Goal: Transaction & Acquisition: Obtain resource

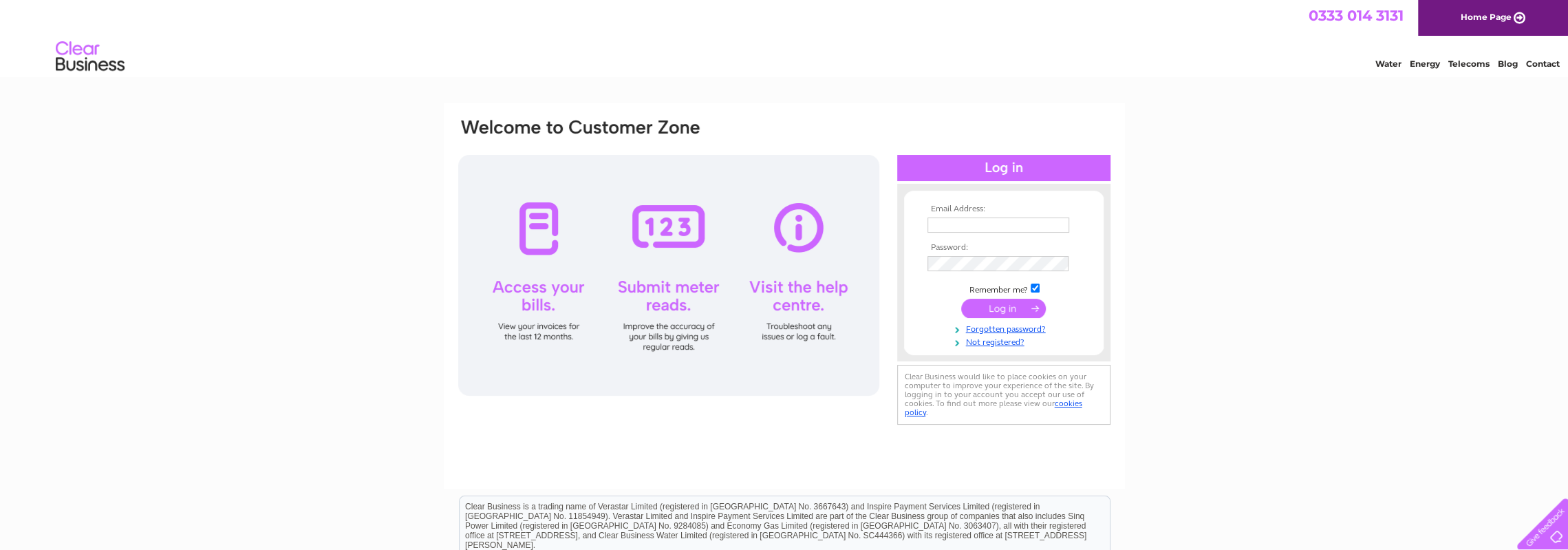
type input "[EMAIL_ADDRESS][DOMAIN_NAME]"
click at [995, 305] on input "submit" at bounding box center [1003, 308] width 84 height 19
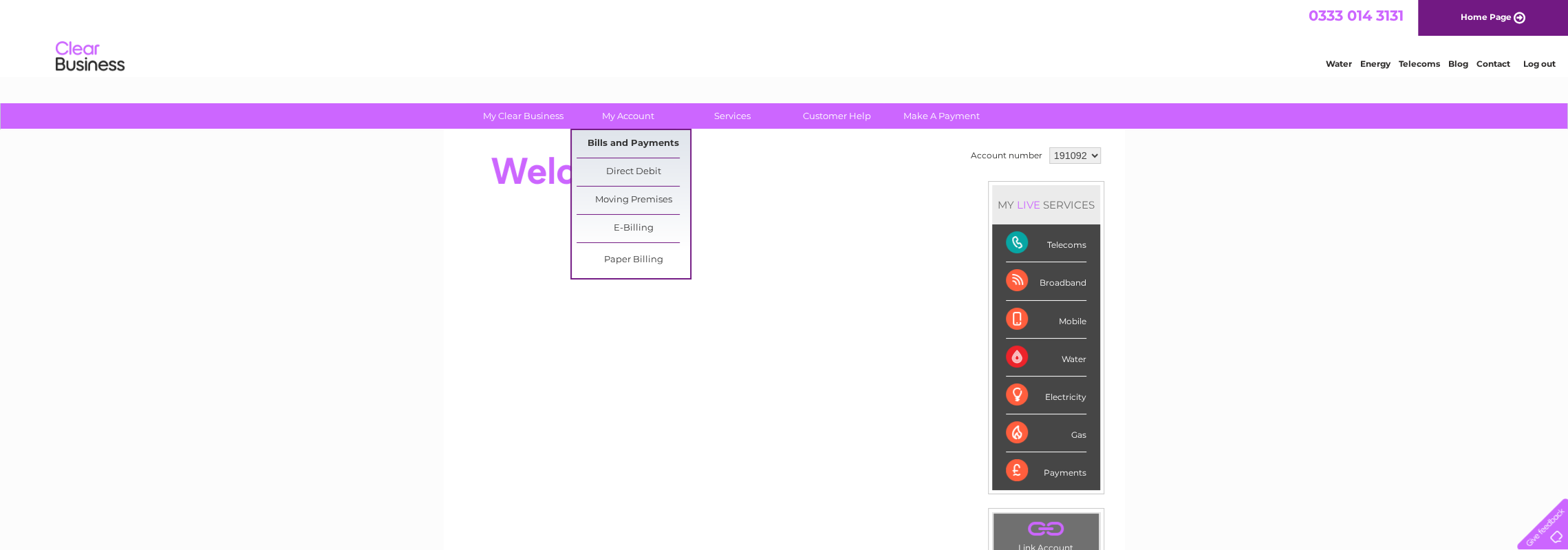
click at [612, 142] on link "Bills and Payments" at bounding box center [634, 144] width 114 height 28
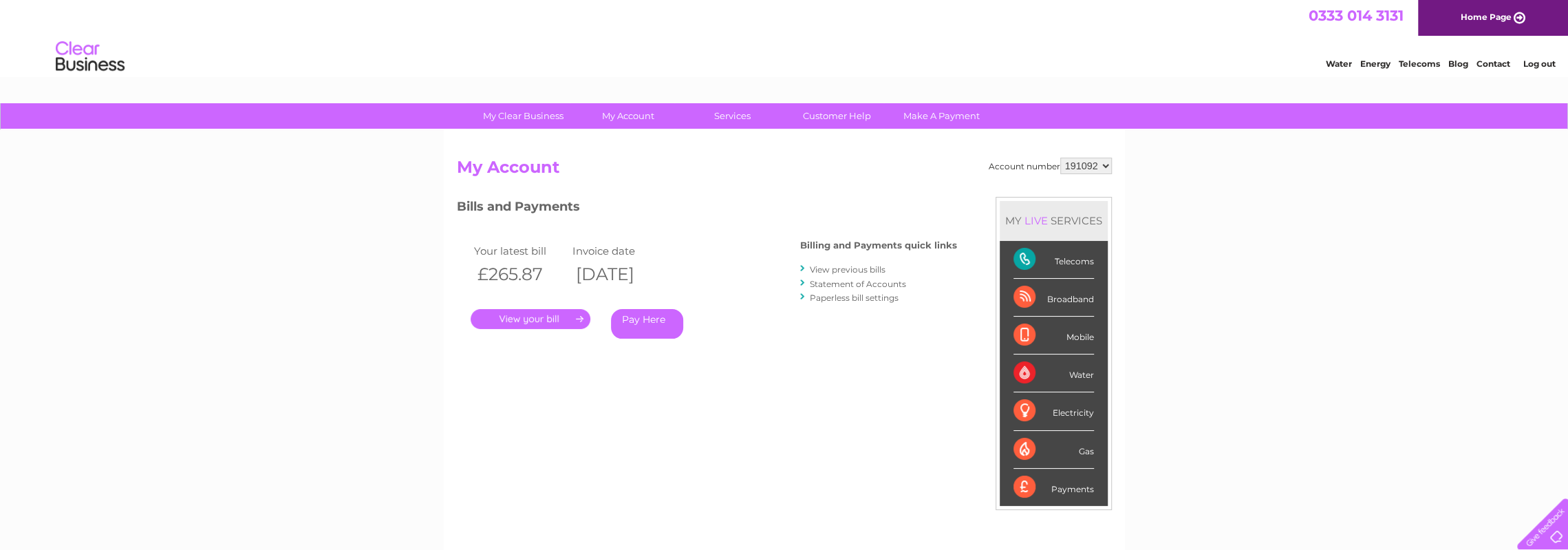
click at [525, 318] on link "." at bounding box center [531, 319] width 120 height 20
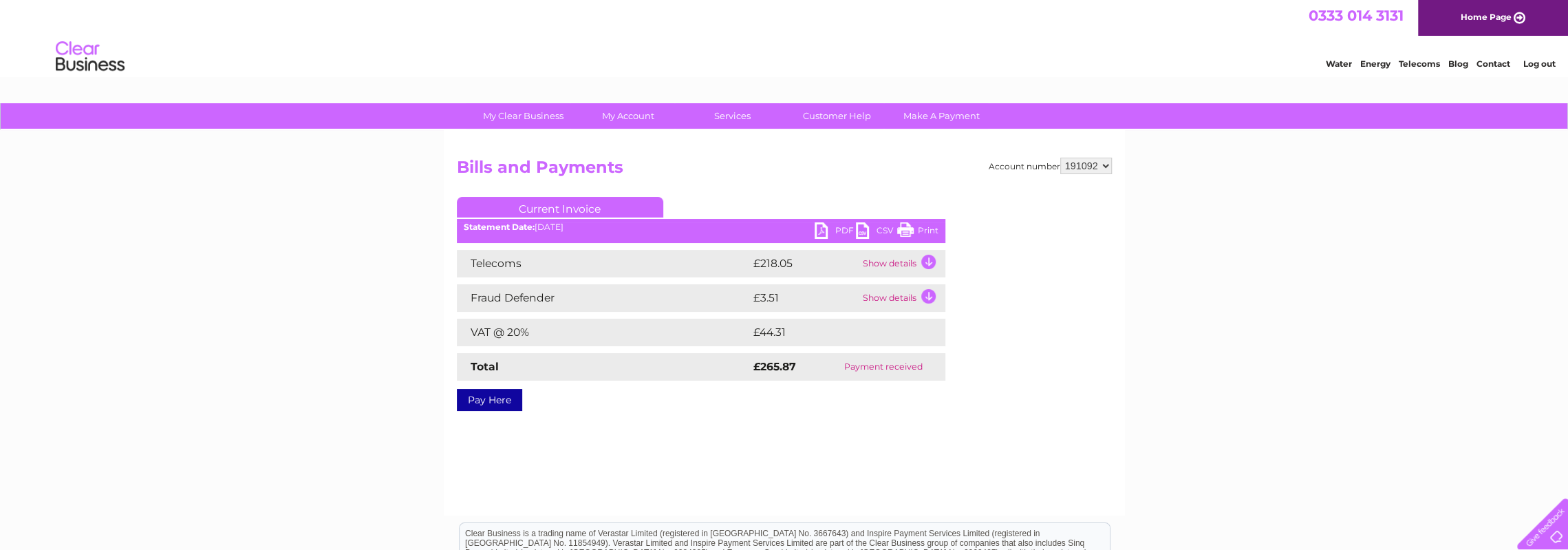
click at [841, 228] on link "PDF" at bounding box center [835, 232] width 41 height 20
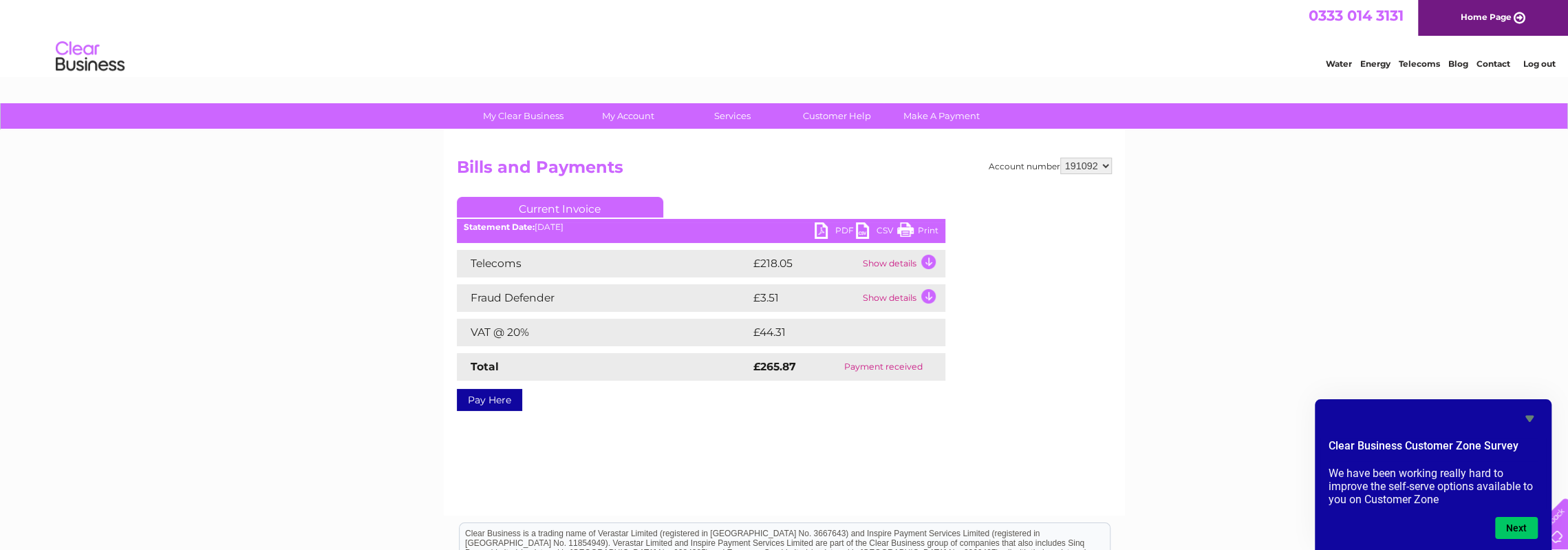
click at [1530, 64] on link "Log out" at bounding box center [1539, 63] width 32 height 10
